Goal: Task Accomplishment & Management: Use online tool/utility

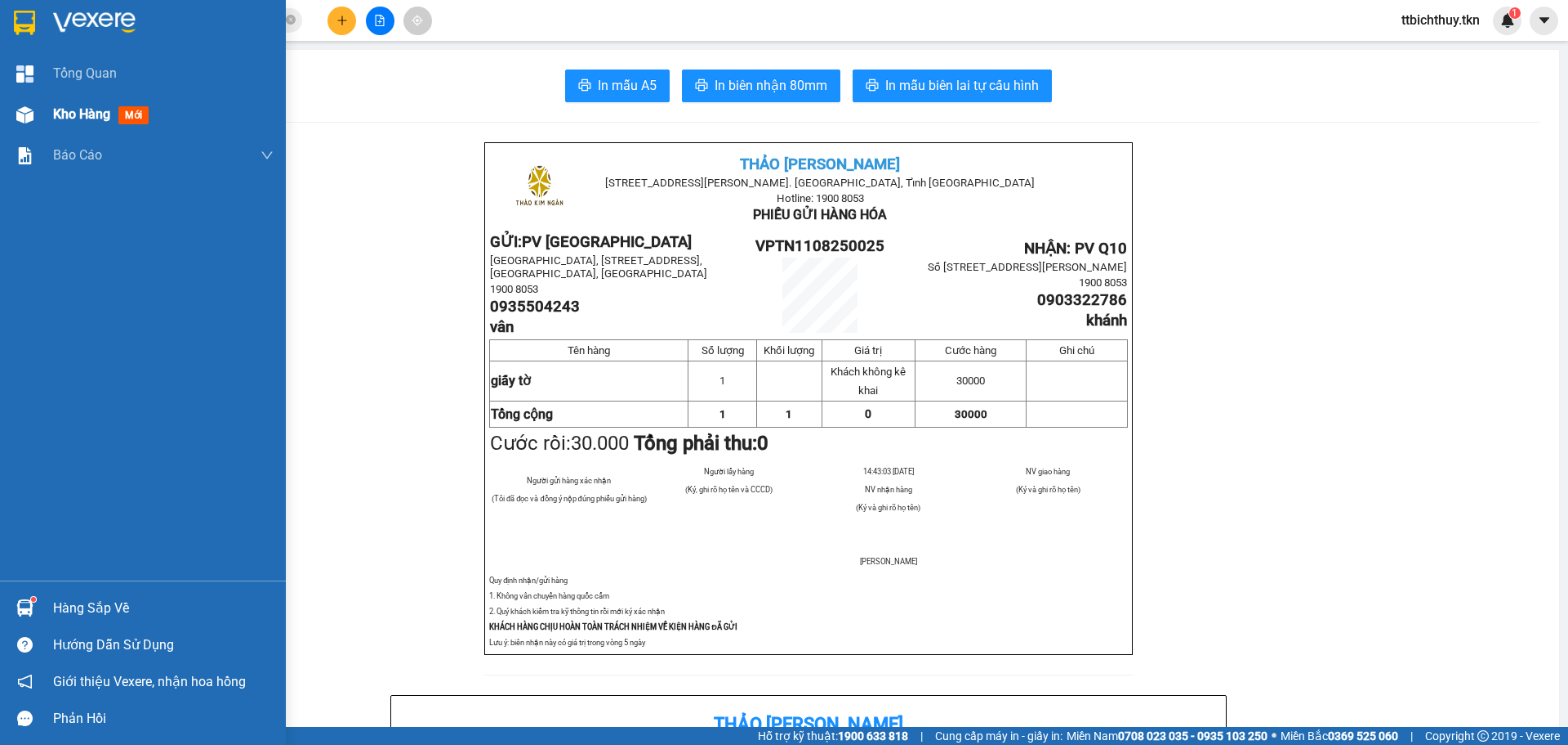
click at [43, 118] on div "Kho hàng mới" at bounding box center [142, 114] width 286 height 41
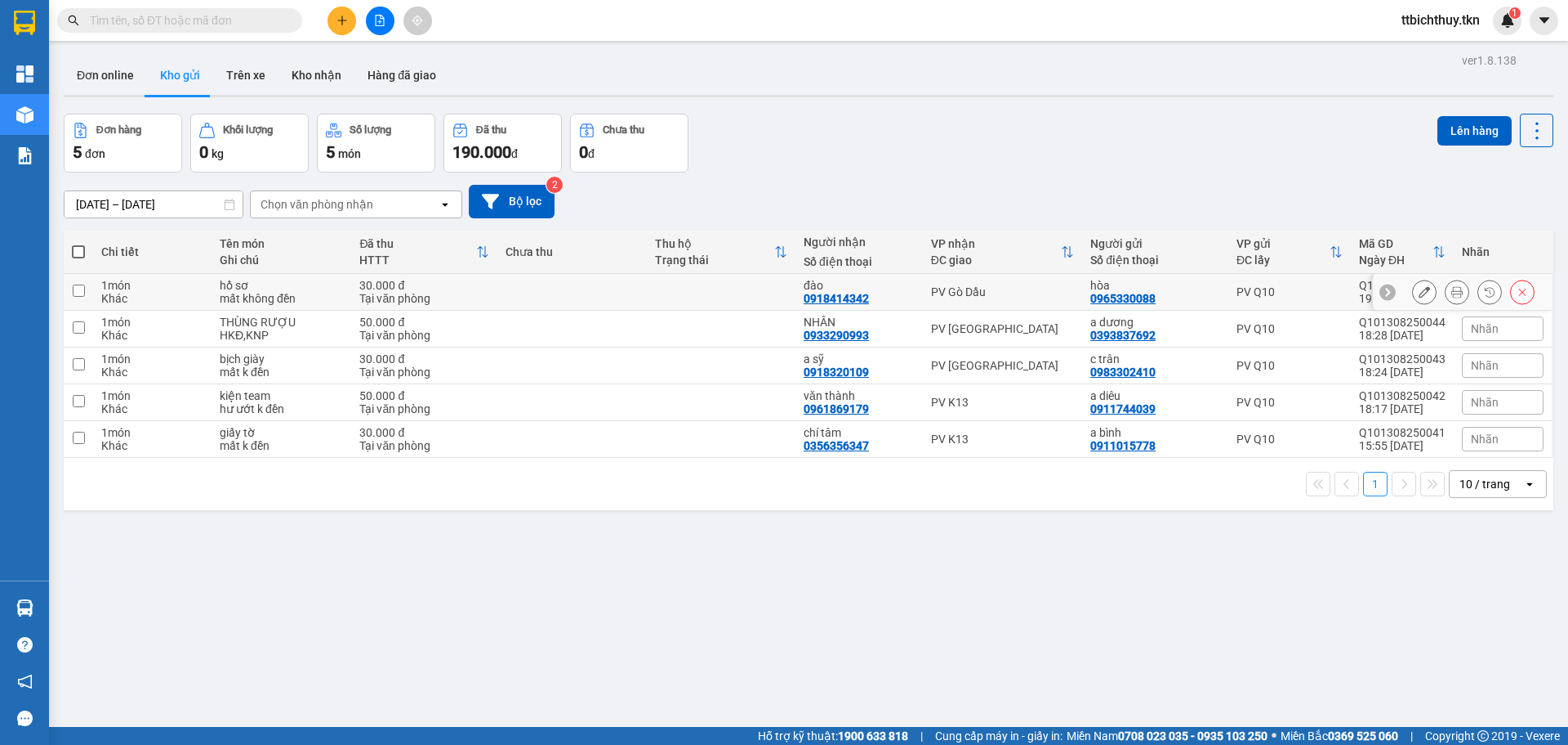
click at [442, 298] on div "Tại văn phòng" at bounding box center [424, 297] width 130 height 13
checkbox input "true"
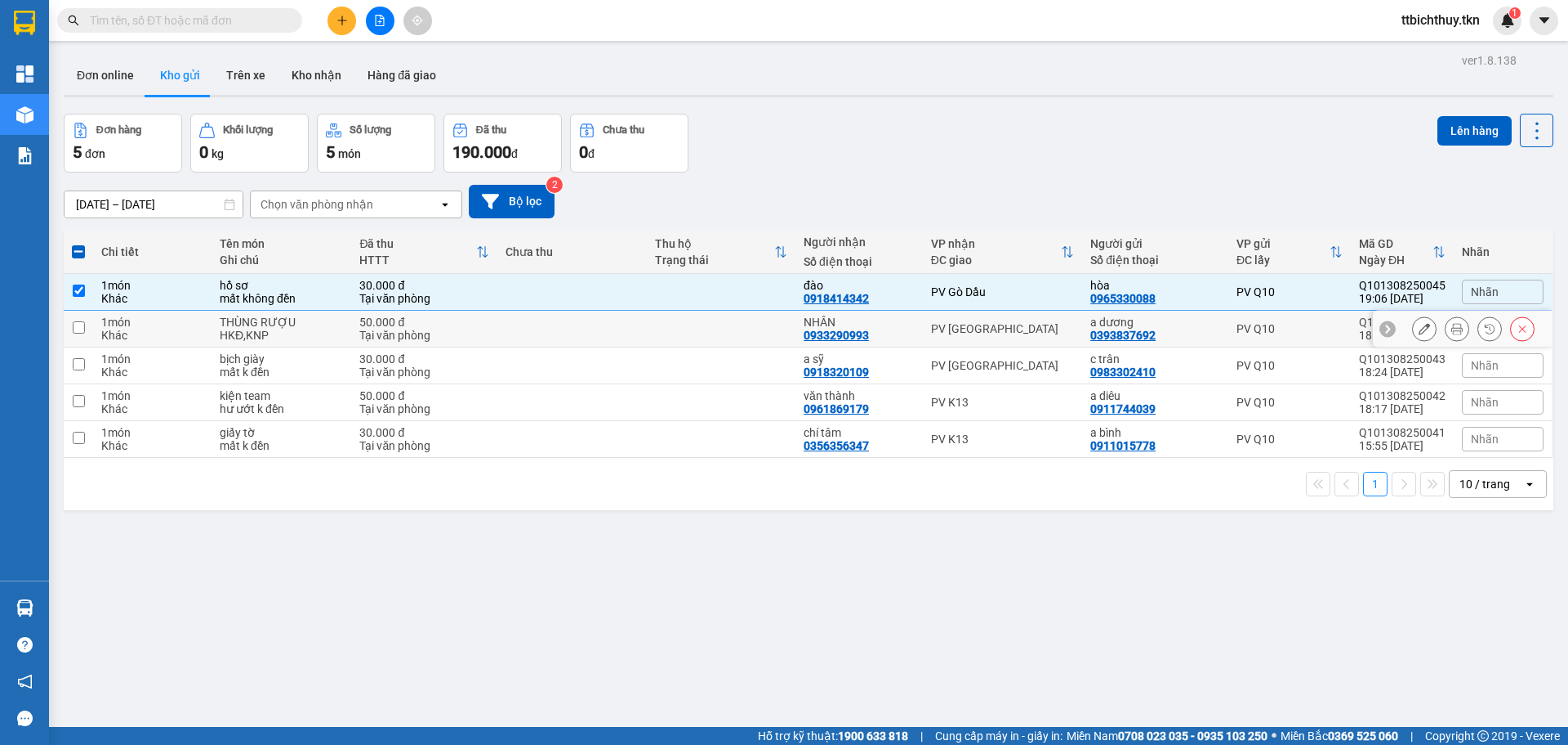
click at [458, 331] on div "Tại văn phòng" at bounding box center [424, 334] width 130 height 13
checkbox input "true"
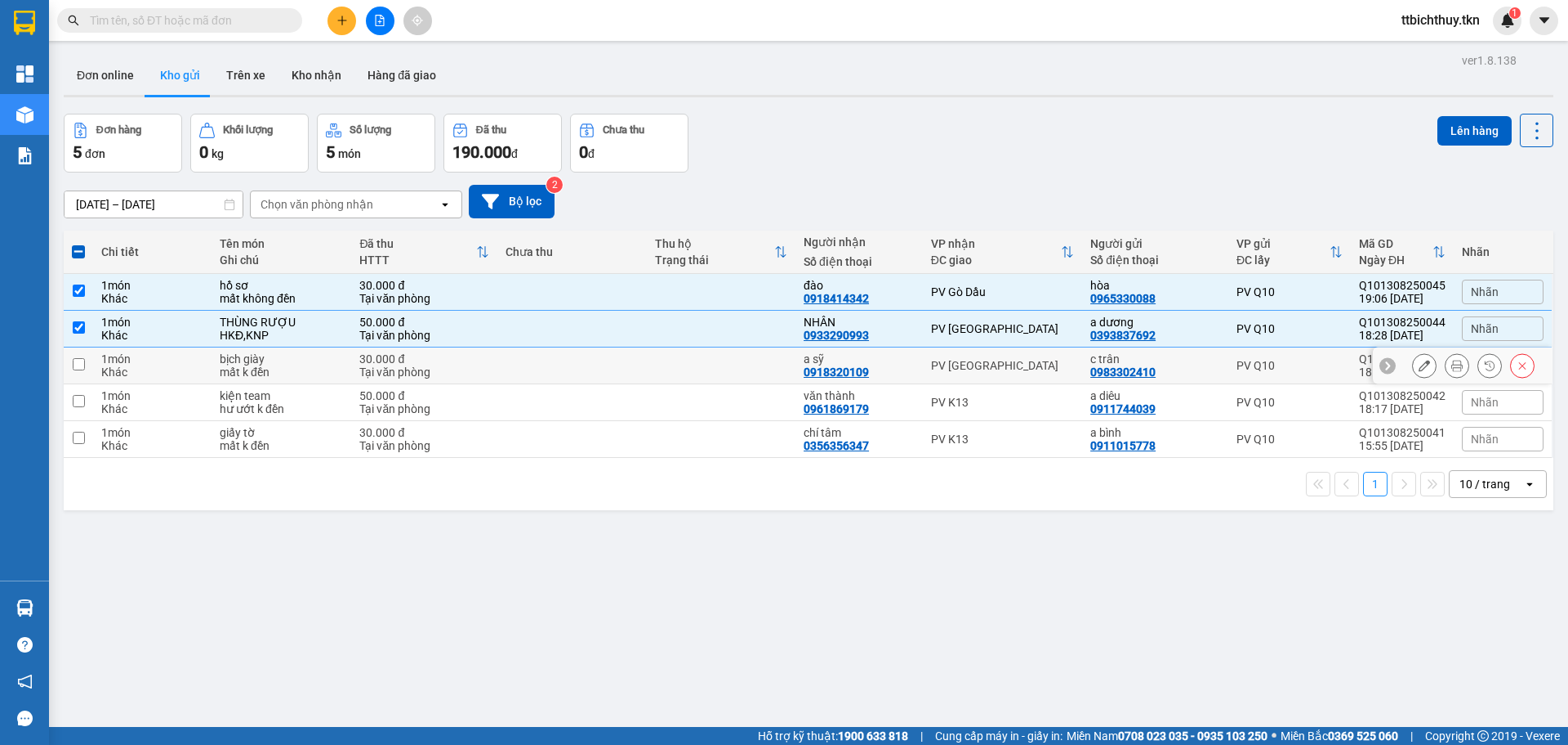
click at [478, 372] on div "Tại văn phòng" at bounding box center [424, 372] width 130 height 13
checkbox input "true"
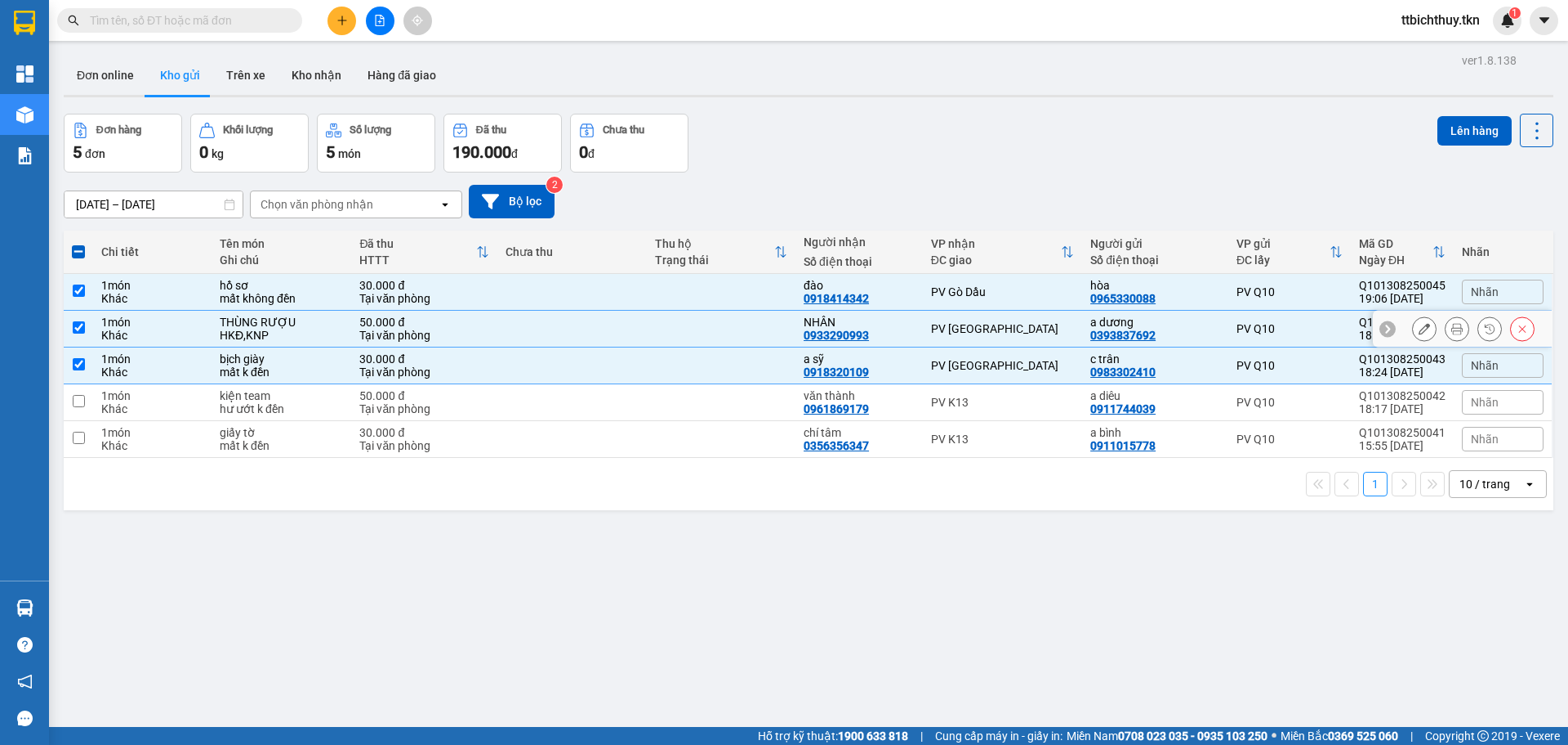
click at [143, 339] on div "Khác" at bounding box center [152, 334] width 102 height 13
checkbox input "false"
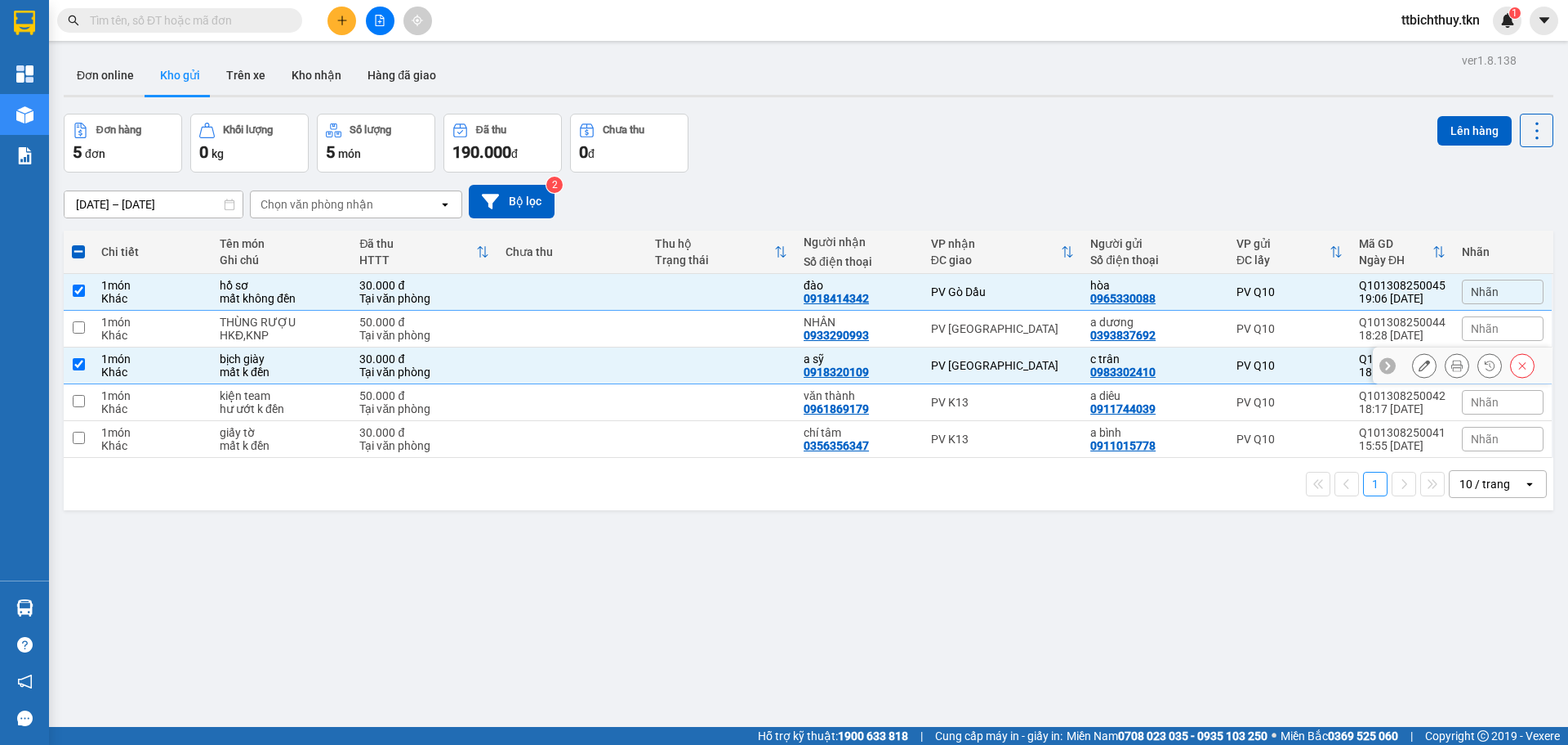
click at [131, 372] on div "Khác" at bounding box center [152, 372] width 102 height 13
checkbox input "false"
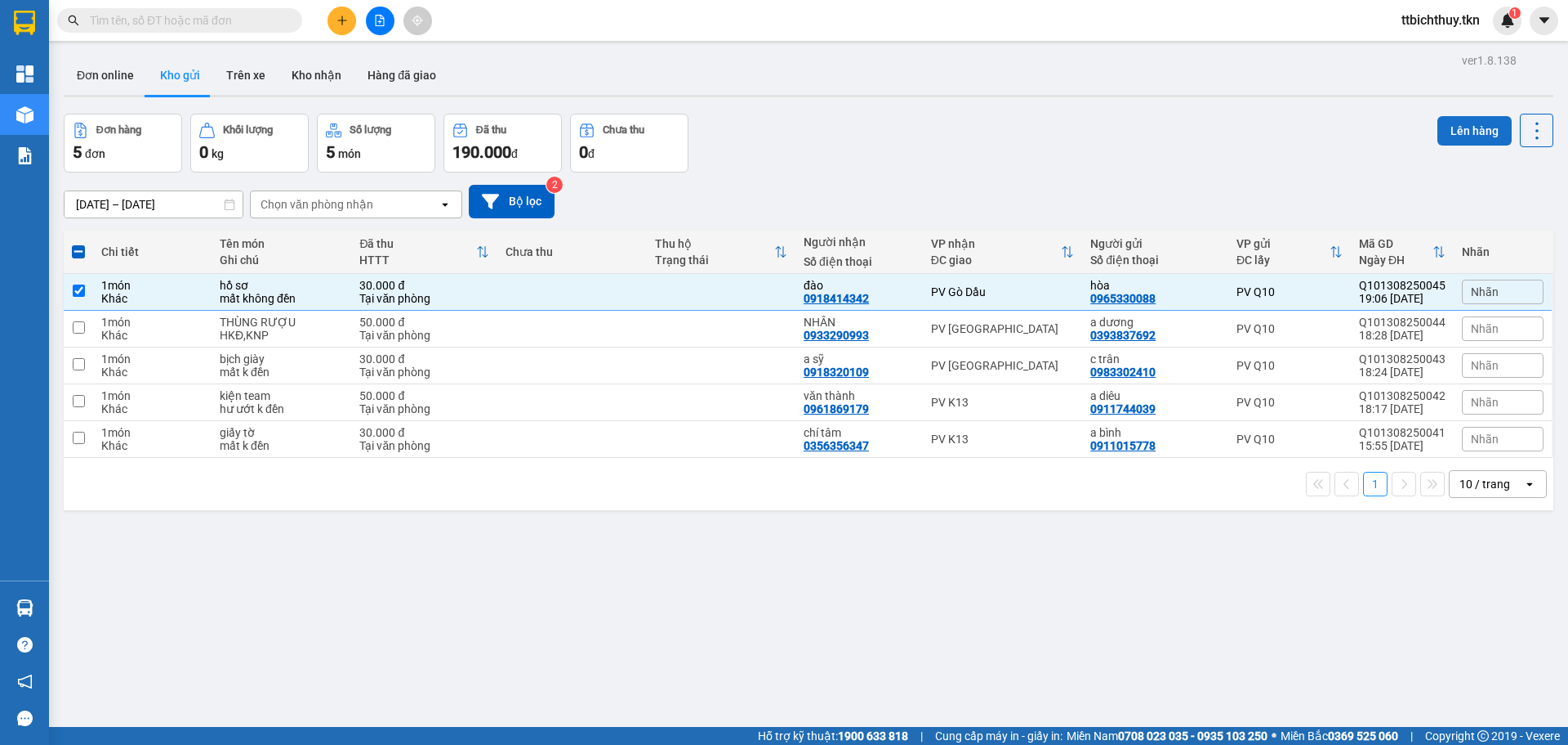
click at [1473, 126] on button "Lên hàng" at bounding box center [1474, 131] width 74 height 29
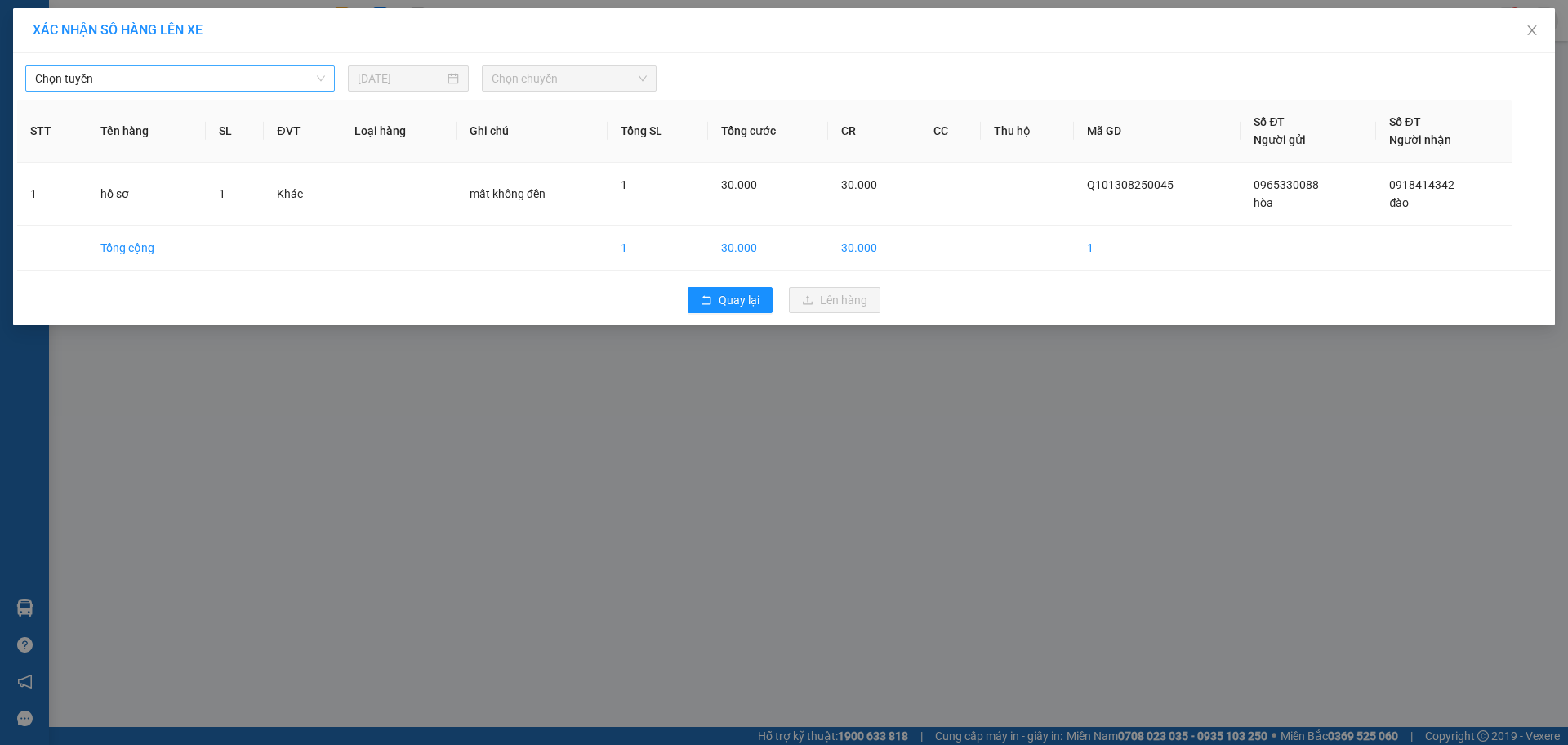
click at [193, 82] on span "Chọn tuyến" at bounding box center [180, 78] width 290 height 24
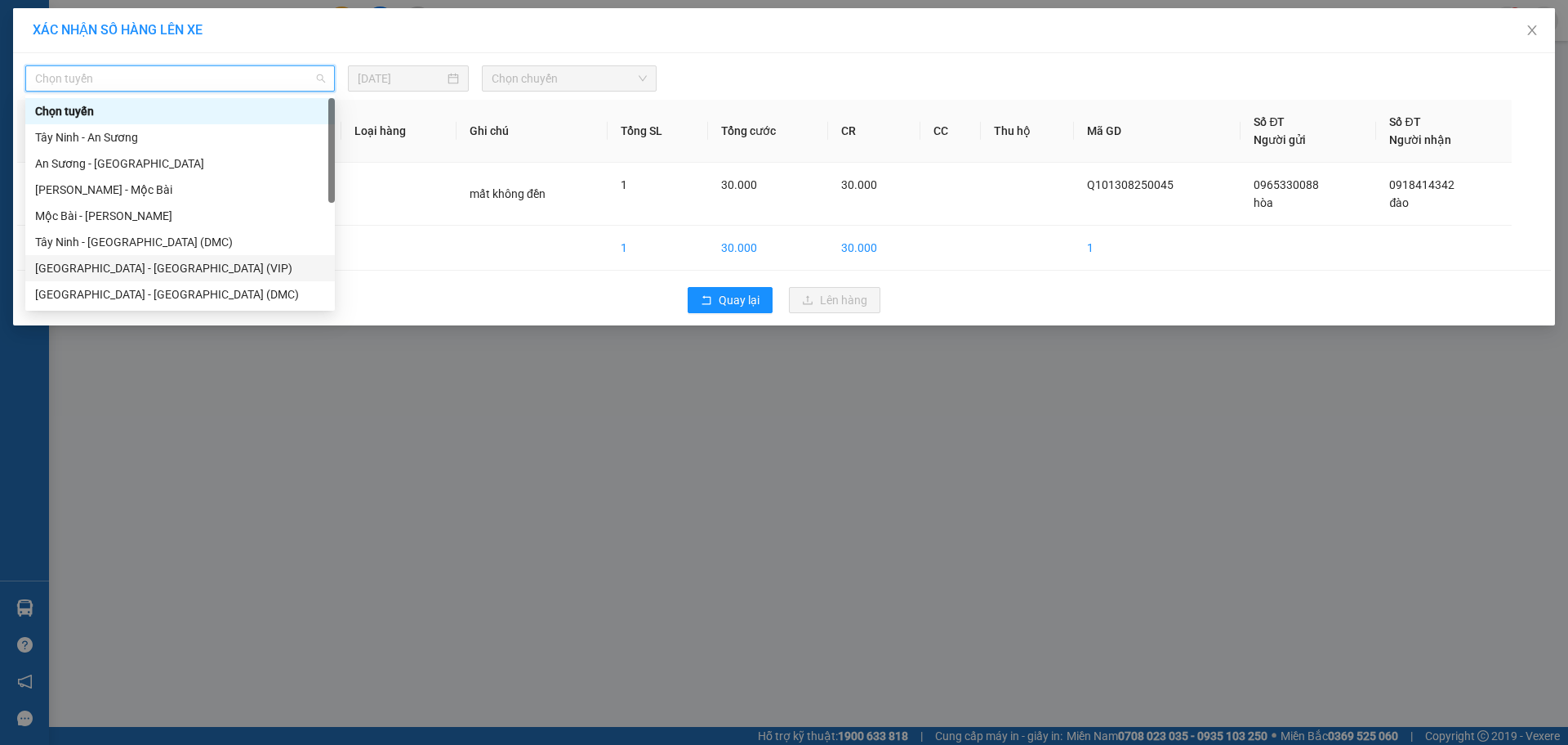
click at [125, 268] on div "[GEOGRAPHIC_DATA] - [GEOGRAPHIC_DATA] (VIP)" at bounding box center [180, 268] width 290 height 18
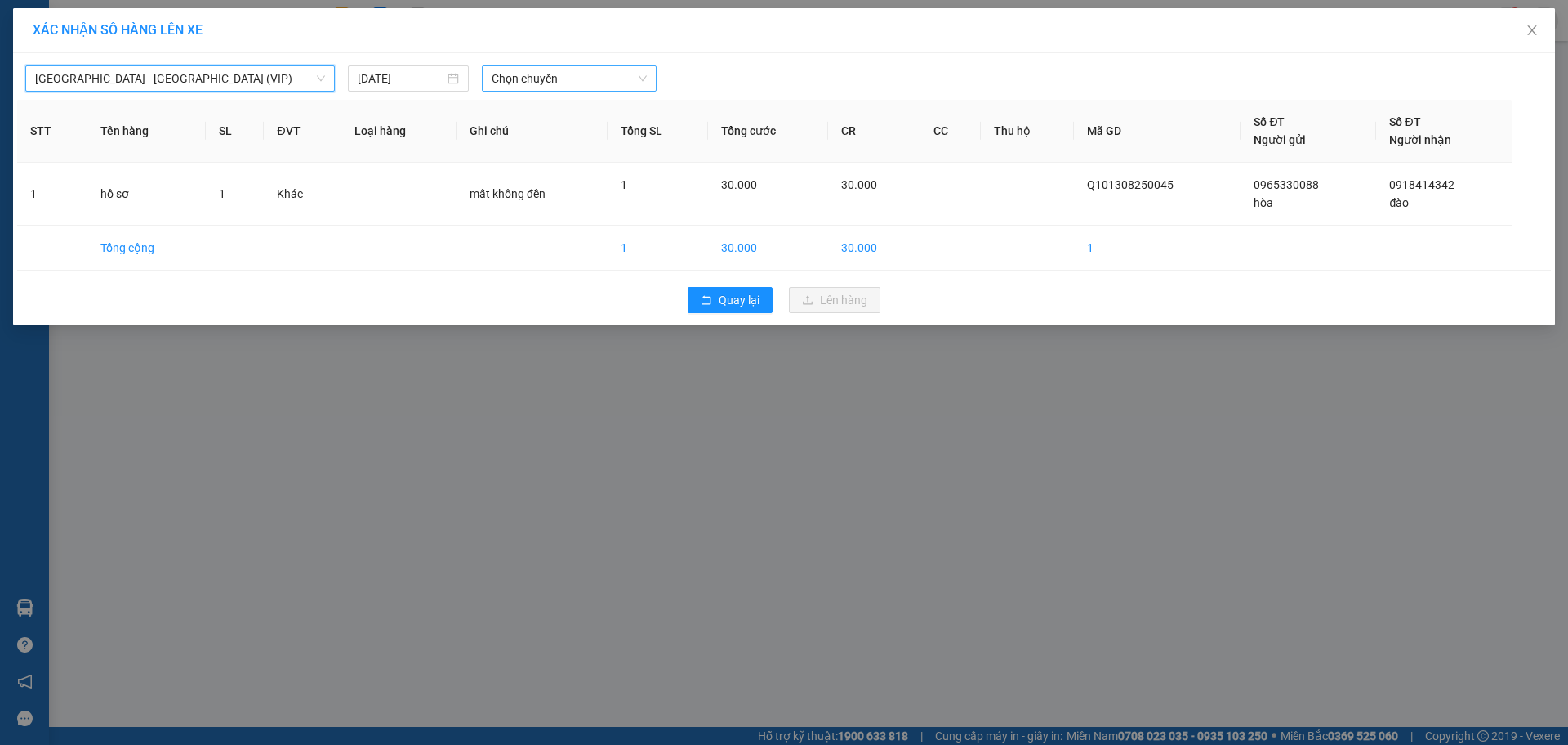
click at [541, 84] on span "Chọn chuyến" at bounding box center [569, 78] width 155 height 24
type input "0205"
click at [541, 116] on div "04:40 - 50H-502.05" at bounding box center [555, 111] width 128 height 18
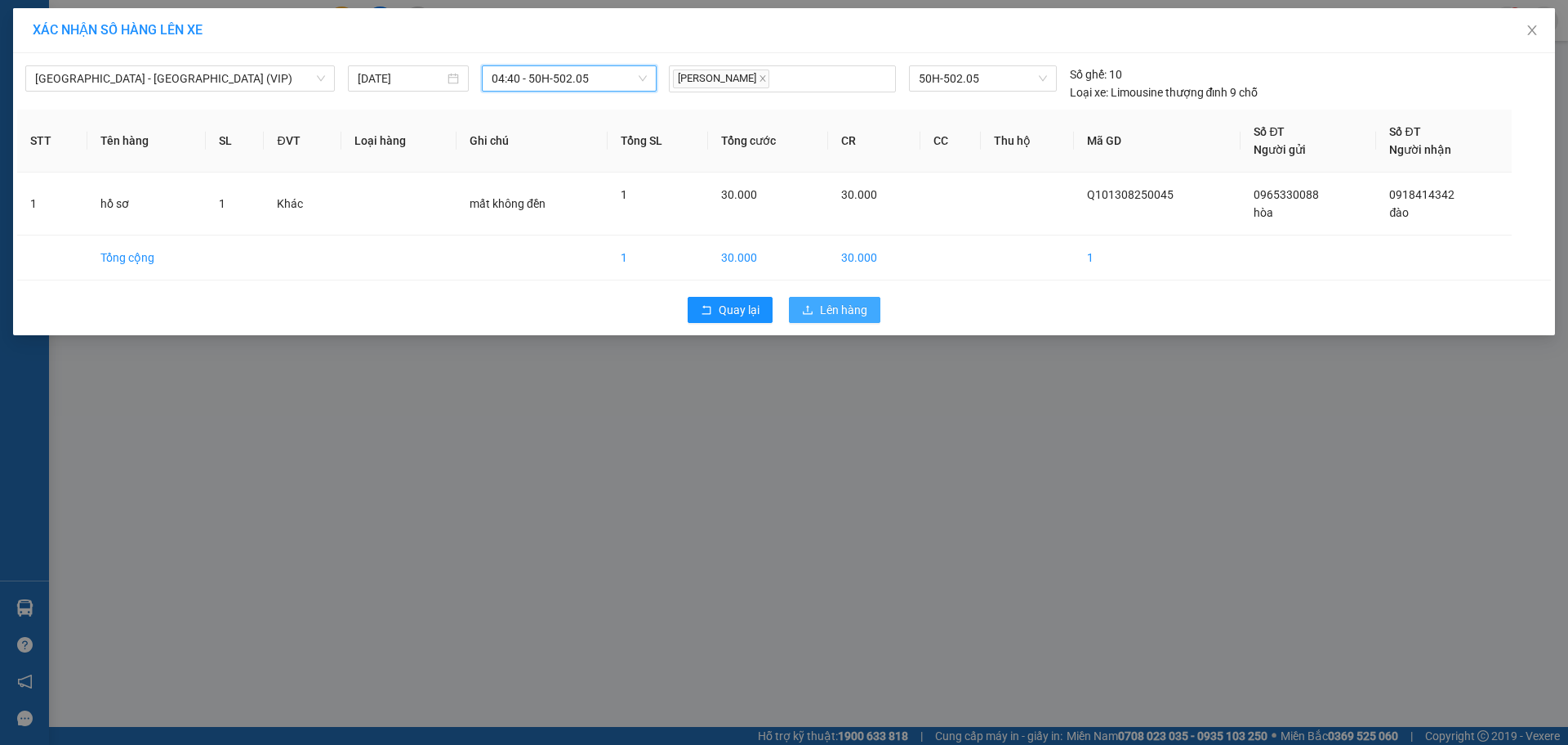
click at [833, 317] on span "Lên hàng" at bounding box center [844, 309] width 48 height 18
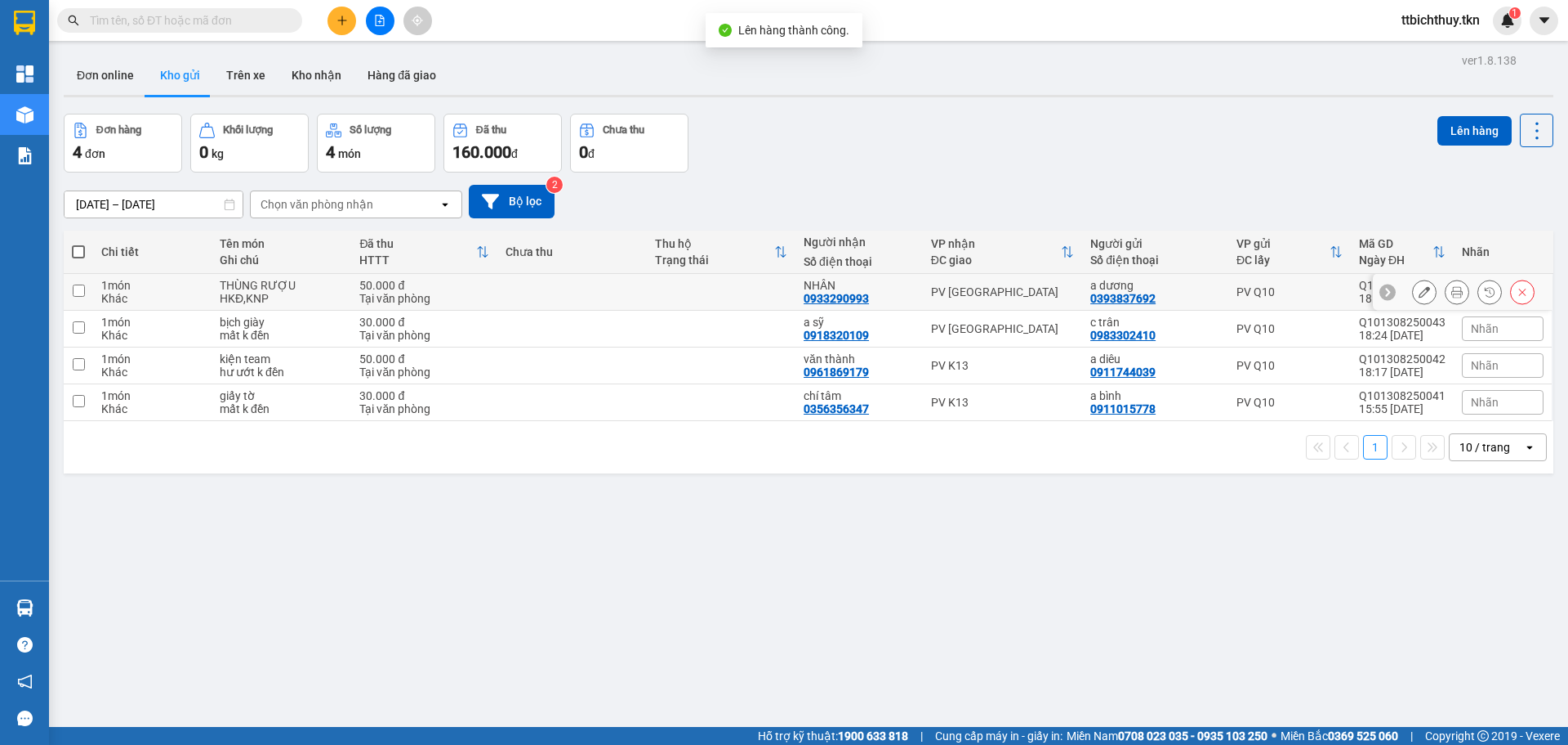
click at [530, 282] on td at bounding box center [571, 293] width 149 height 37
checkbox input "true"
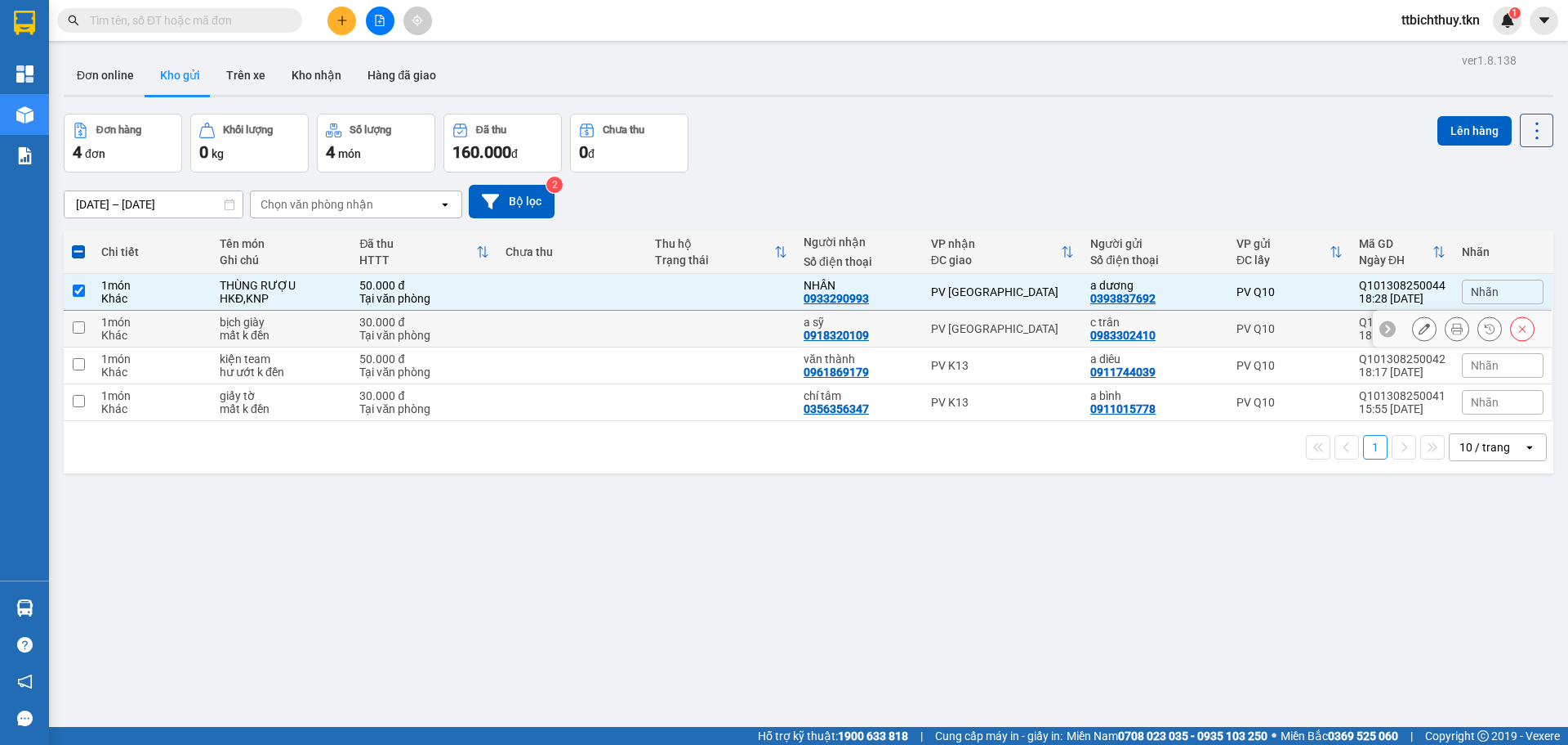
click at [527, 327] on td at bounding box center [571, 330] width 149 height 37
checkbox input "true"
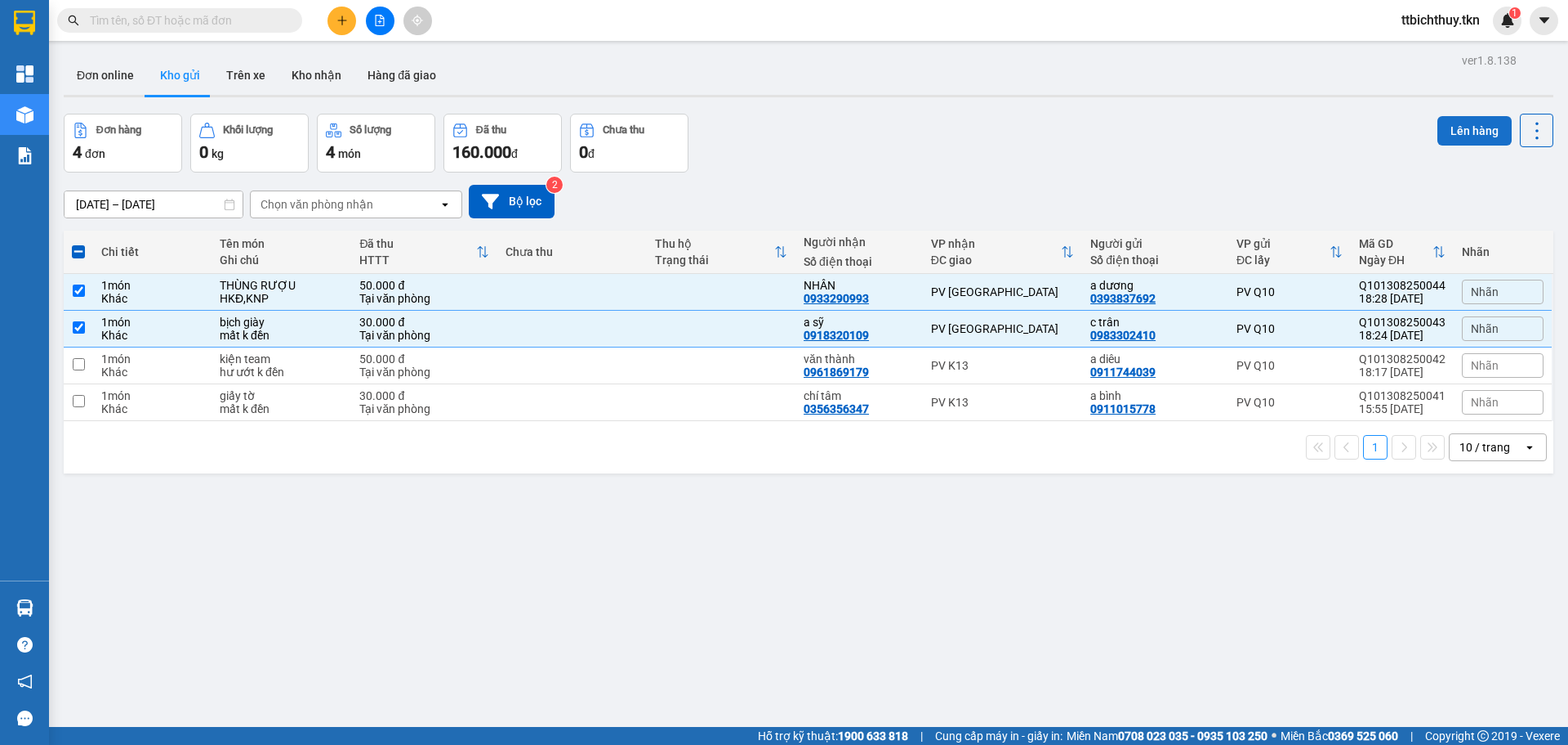
click at [1458, 127] on button "Lên hàng" at bounding box center [1474, 131] width 74 height 29
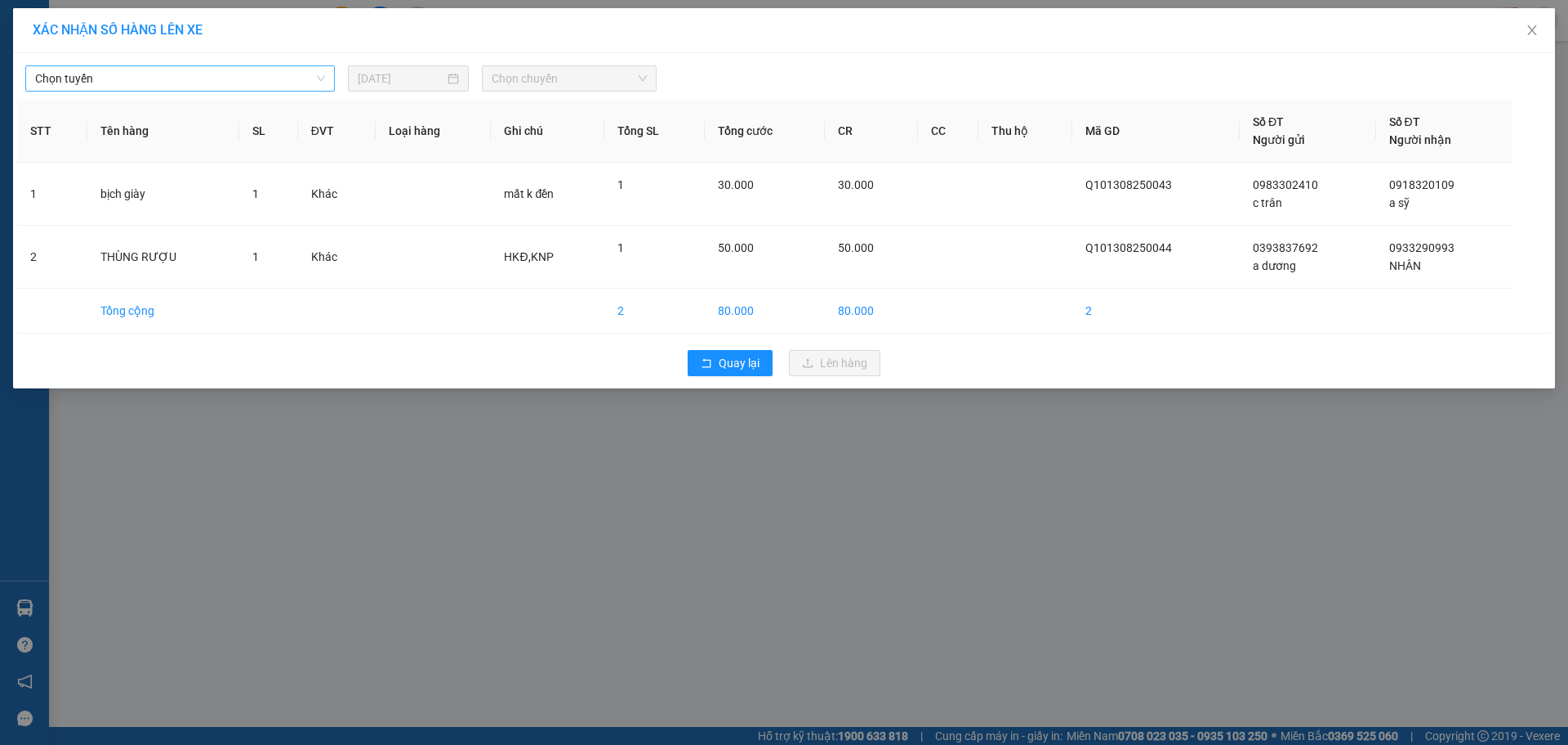
click at [242, 81] on span "Chọn tuyến" at bounding box center [180, 78] width 290 height 24
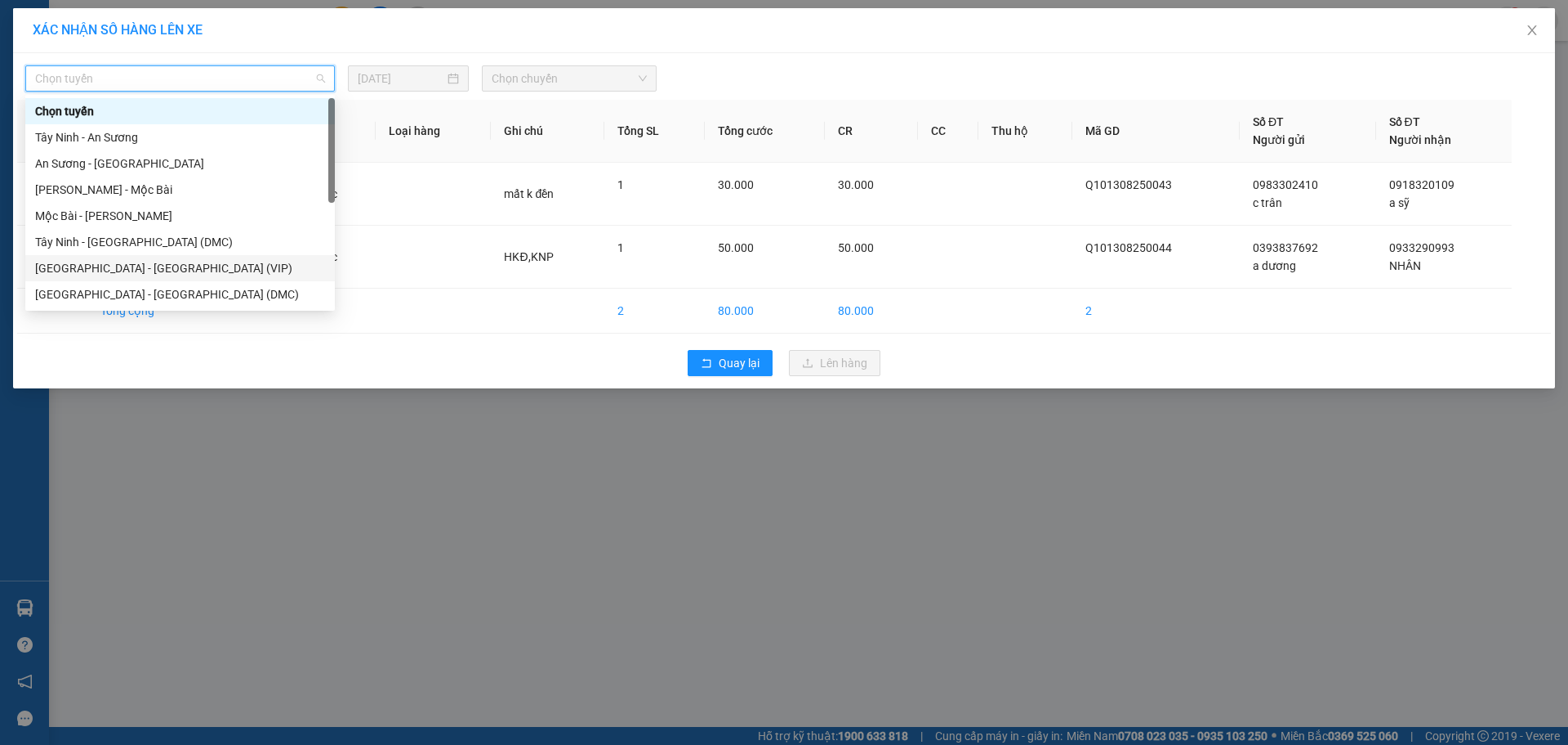
click at [109, 261] on div "[GEOGRAPHIC_DATA] - [GEOGRAPHIC_DATA] (VIP)" at bounding box center [180, 268] width 290 height 18
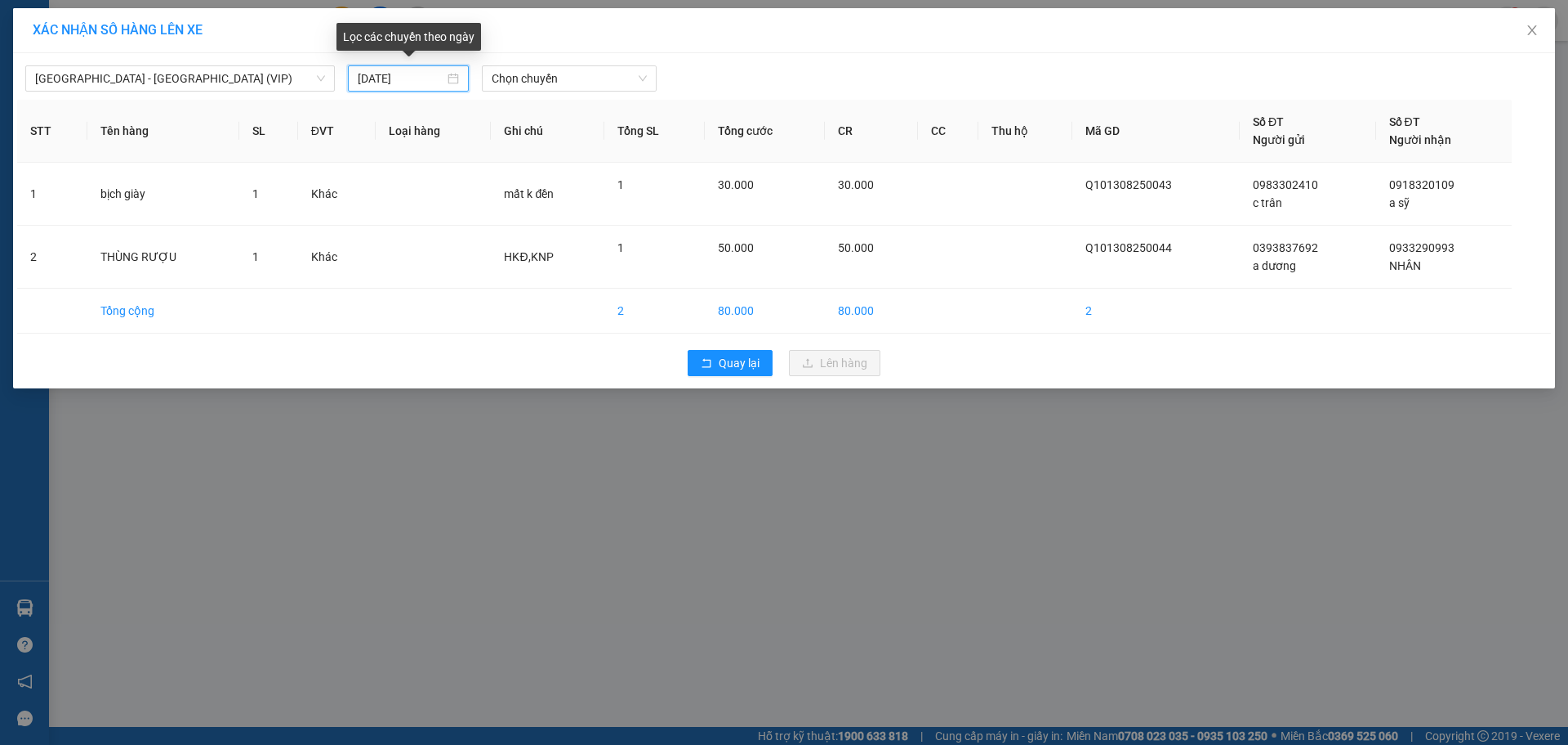
click at [427, 85] on input "[DATE]" at bounding box center [401, 78] width 87 height 18
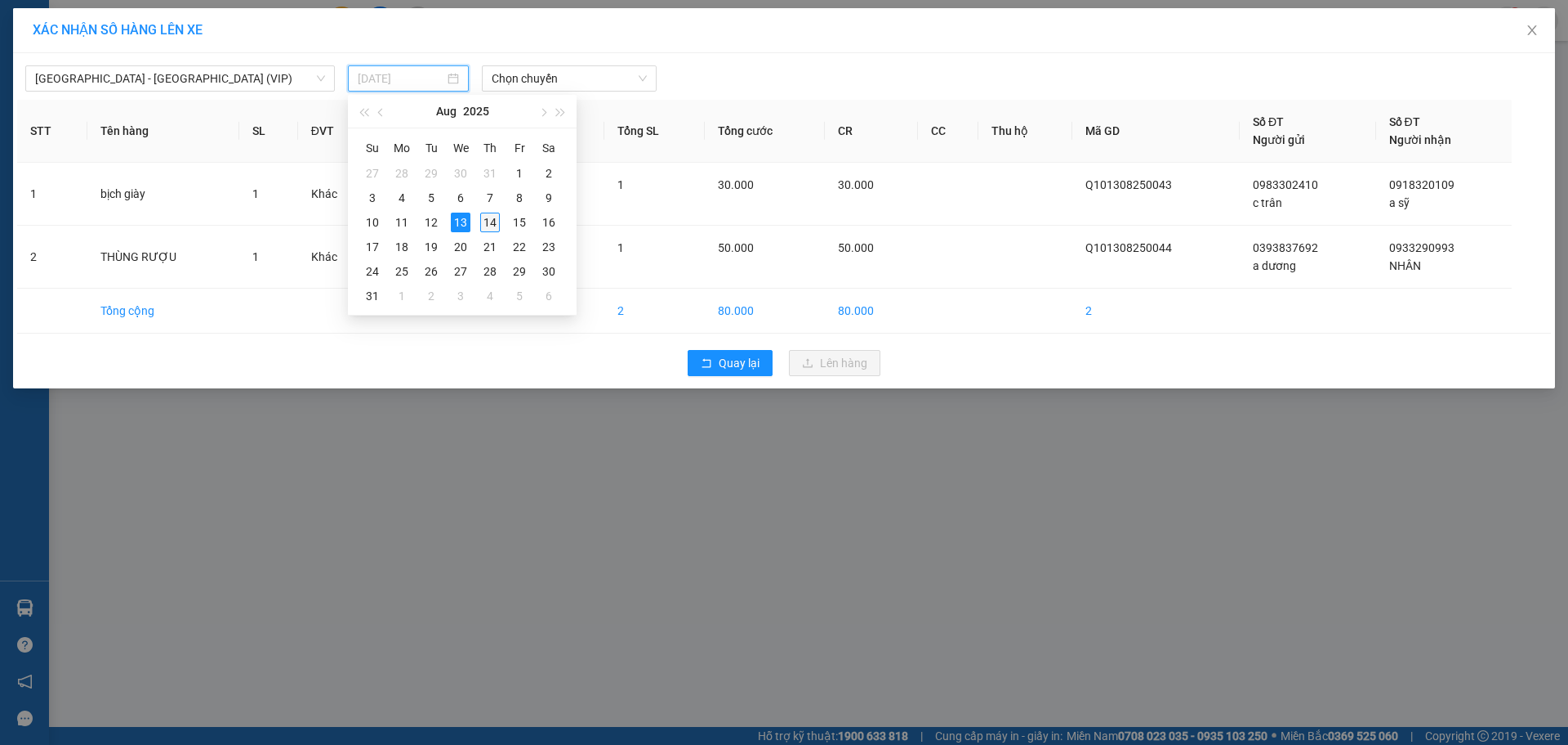
click at [487, 226] on div "14" at bounding box center [490, 222] width 19 height 20
type input "[DATE]"
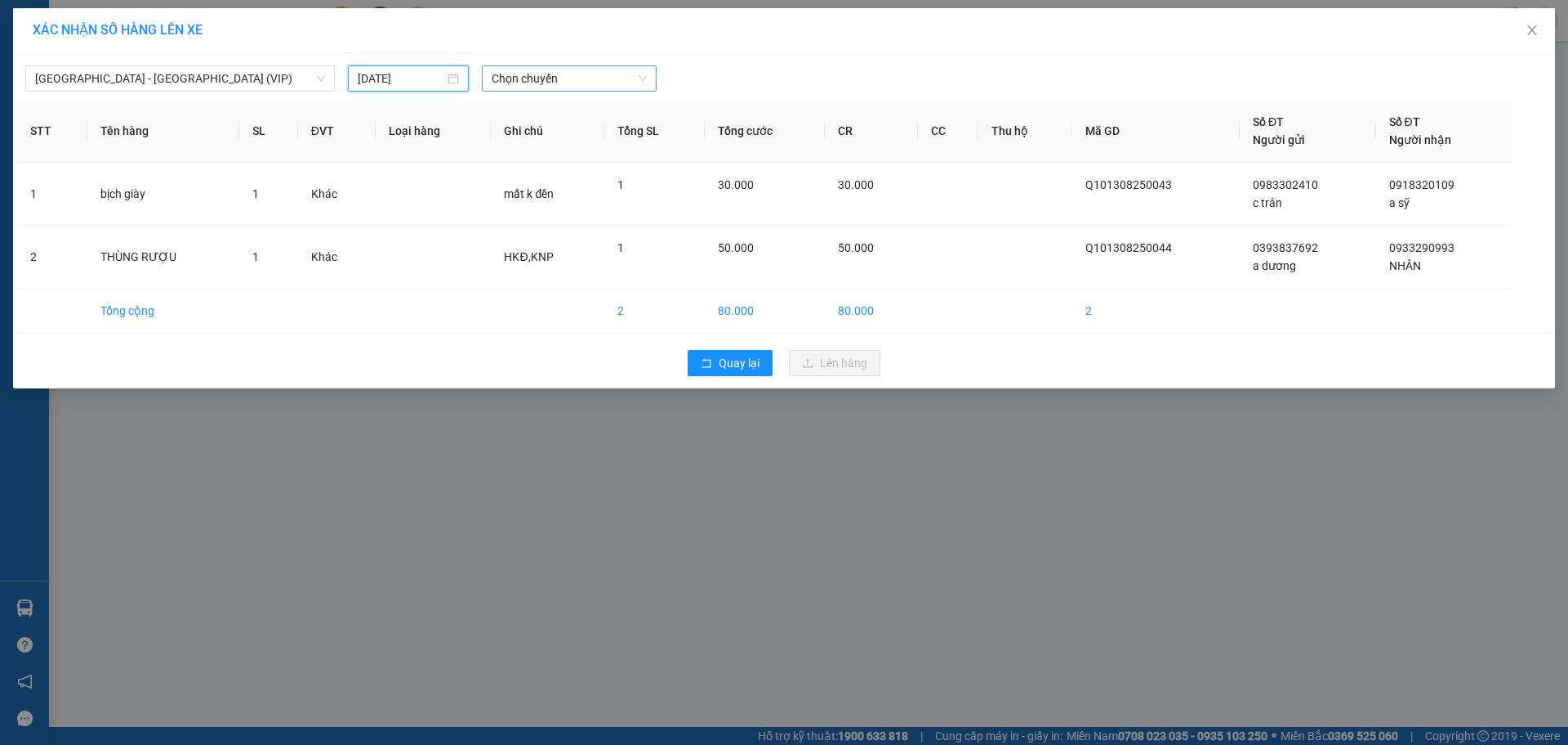
click at [519, 75] on span "Chọn chuyến" at bounding box center [569, 78] width 155 height 24
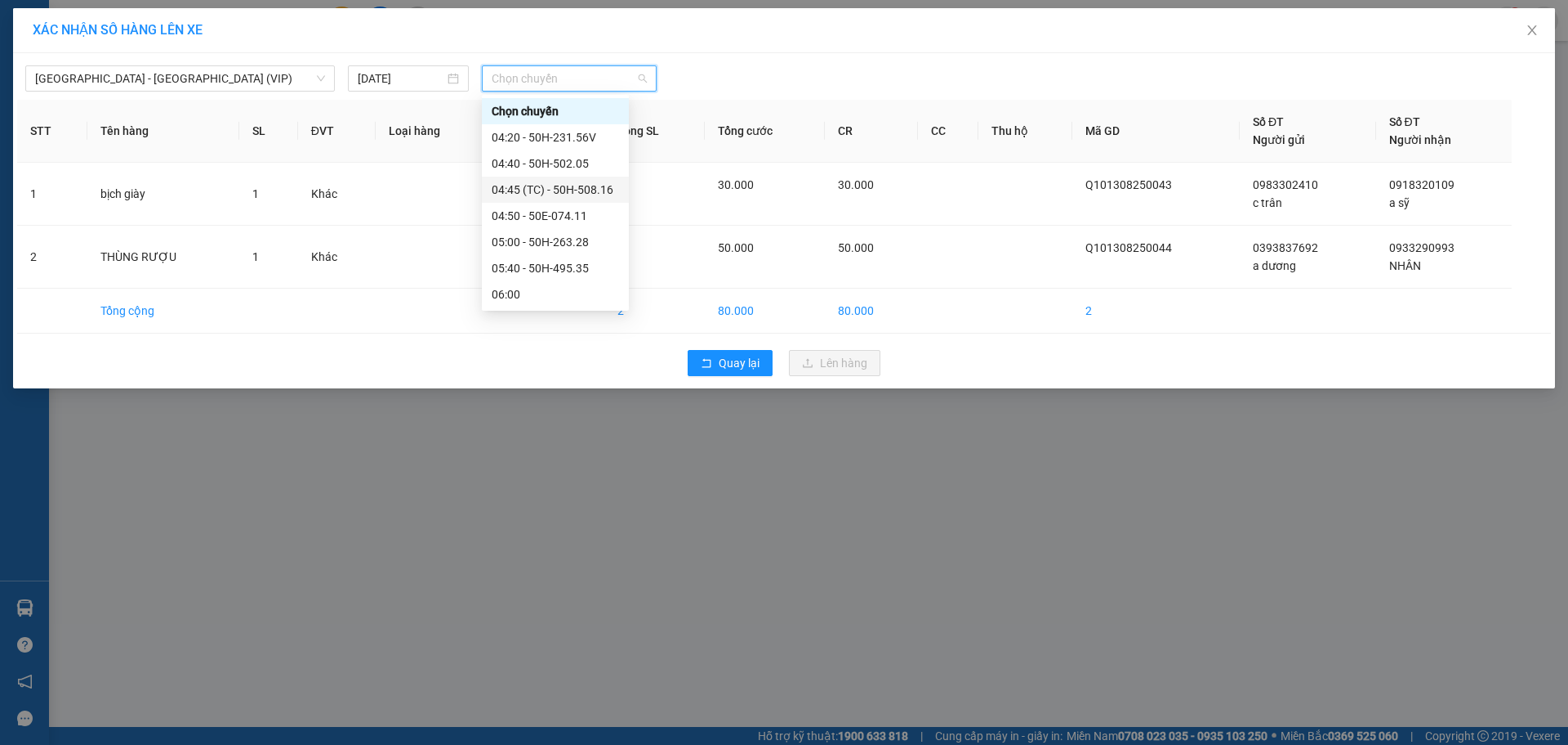
click at [554, 195] on div "04:45 (TC) - 50H-508.16" at bounding box center [555, 189] width 128 height 18
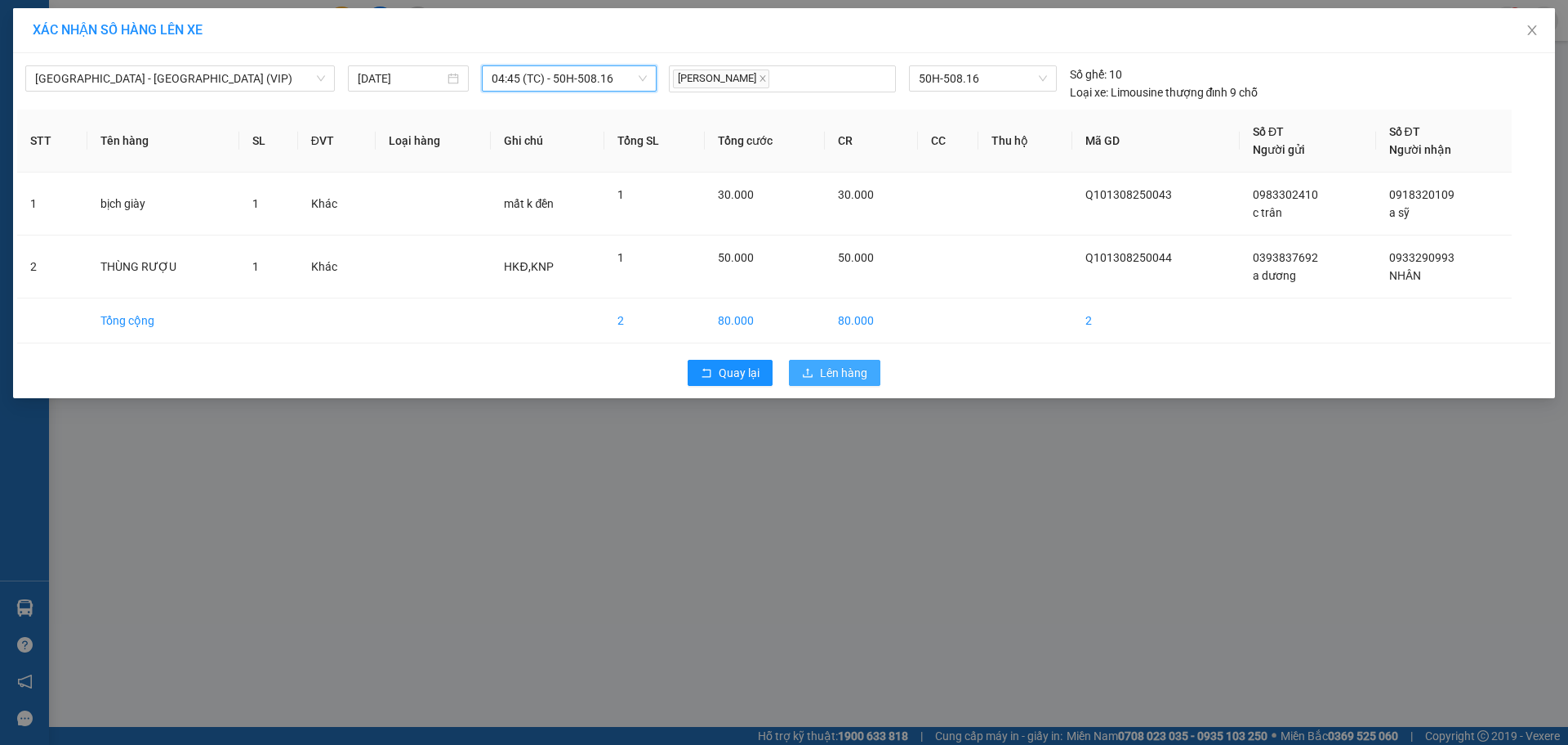
click at [834, 376] on span "Lên hàng" at bounding box center [844, 372] width 48 height 18
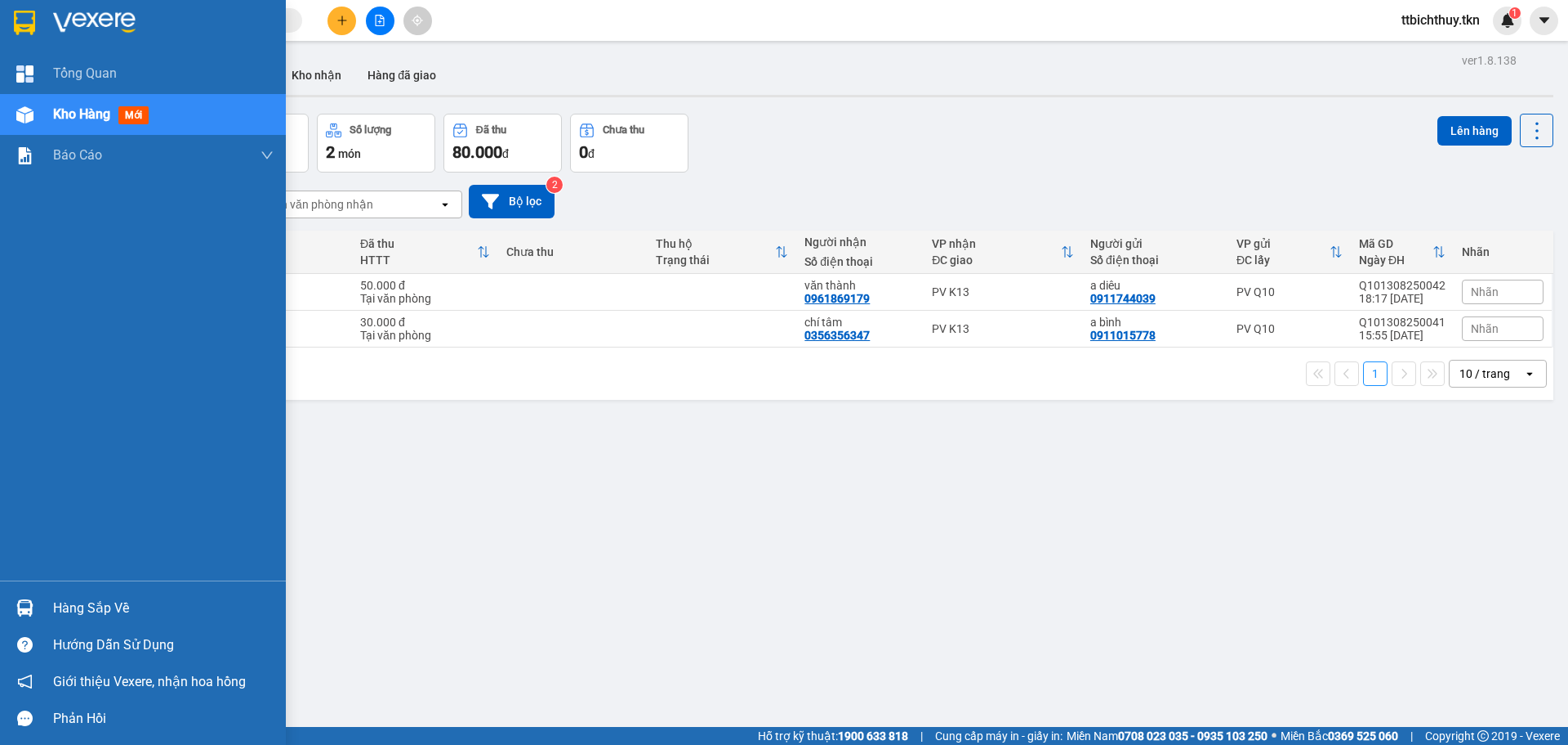
click at [30, 22] on img at bounding box center [24, 22] width 21 height 24
